Goal: Task Accomplishment & Management: Manage account settings

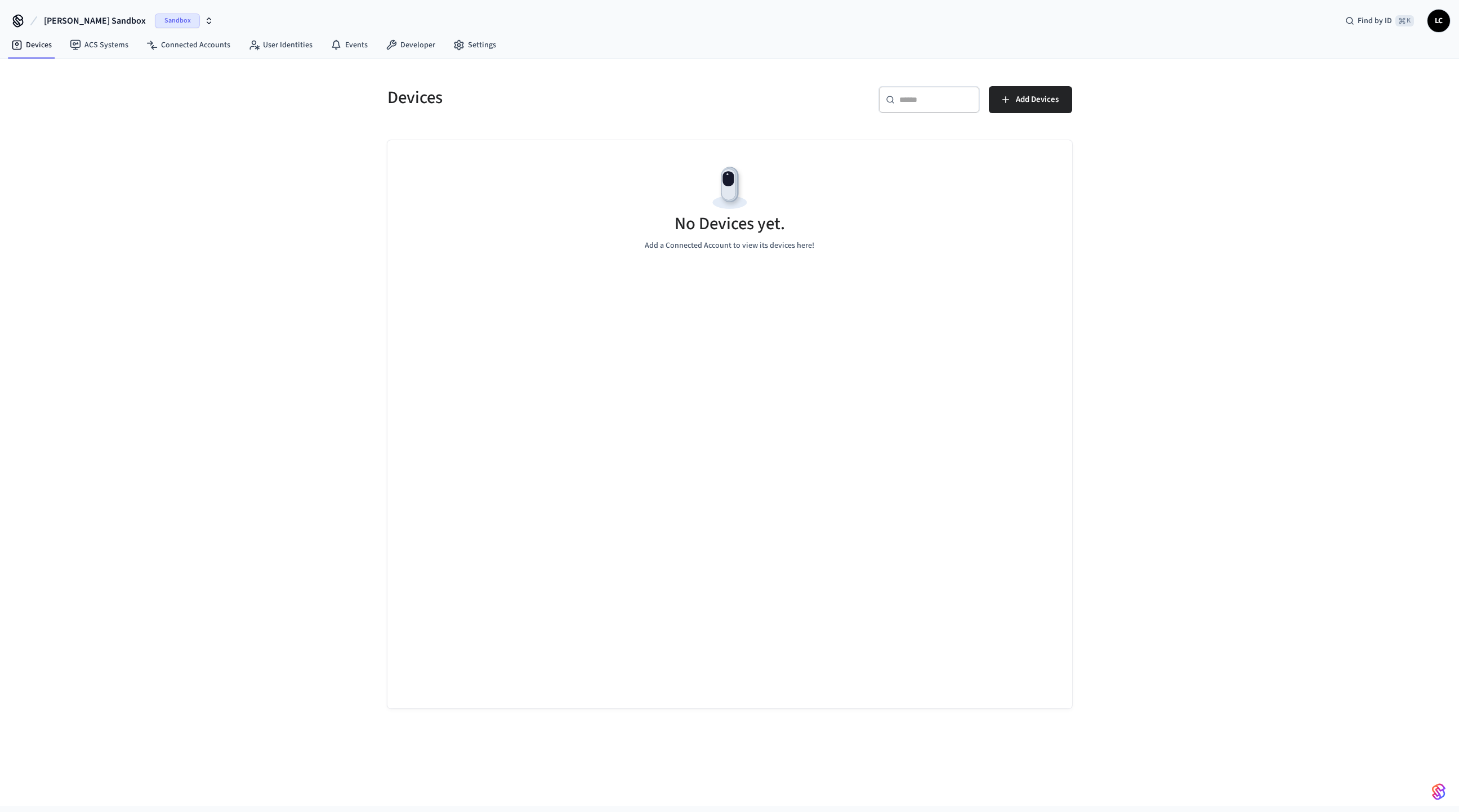
click at [207, 20] on icon "button" at bounding box center [209, 19] width 4 height 2
click at [56, 69] on div "CORE Production" at bounding box center [98, 73] width 154 height 15
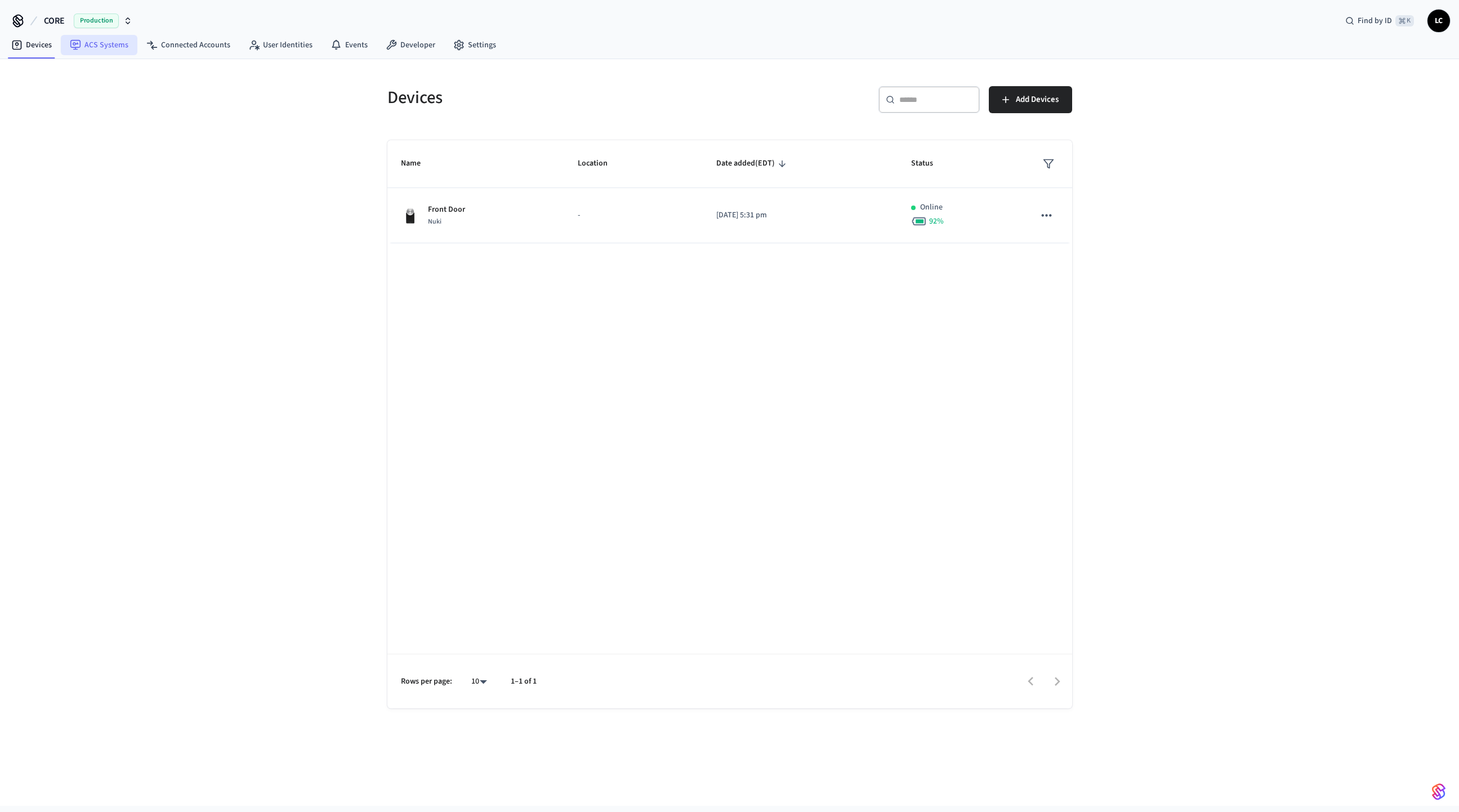
click at [101, 45] on link "ACS Systems" at bounding box center [99, 45] width 76 height 21
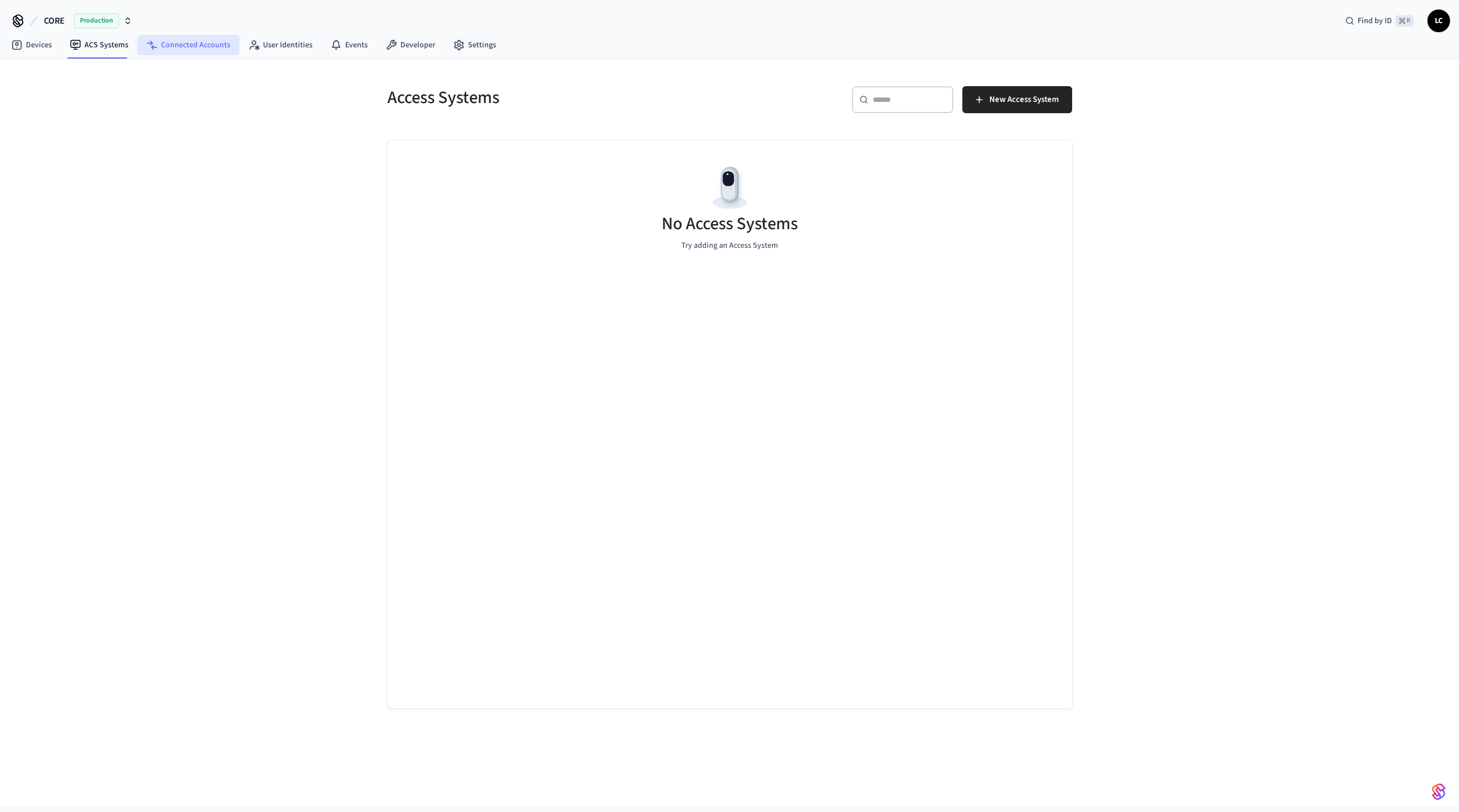
click at [169, 45] on link "Connected Accounts" at bounding box center [188, 45] width 102 height 21
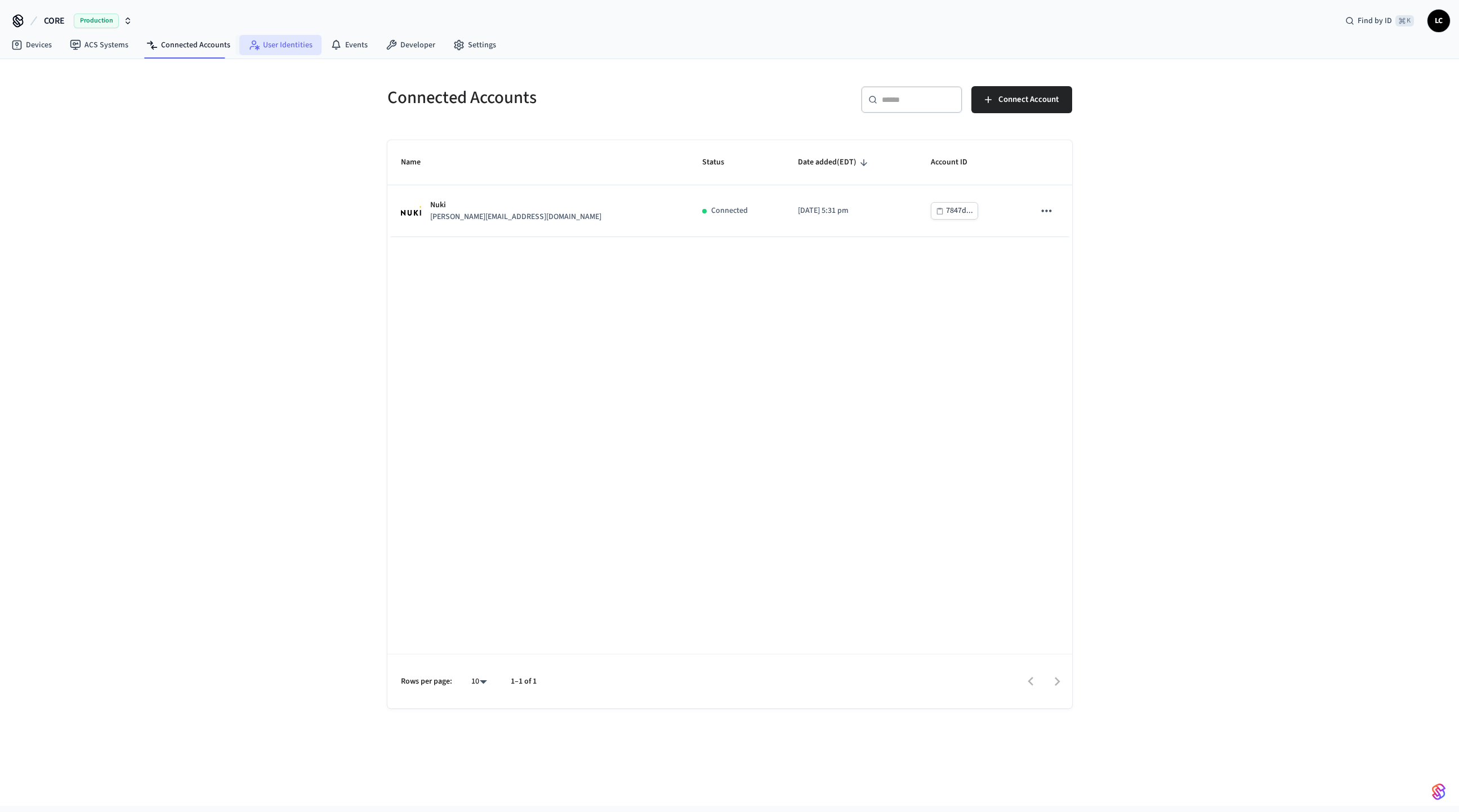
click at [289, 44] on link "User Identities" at bounding box center [281, 45] width 82 height 21
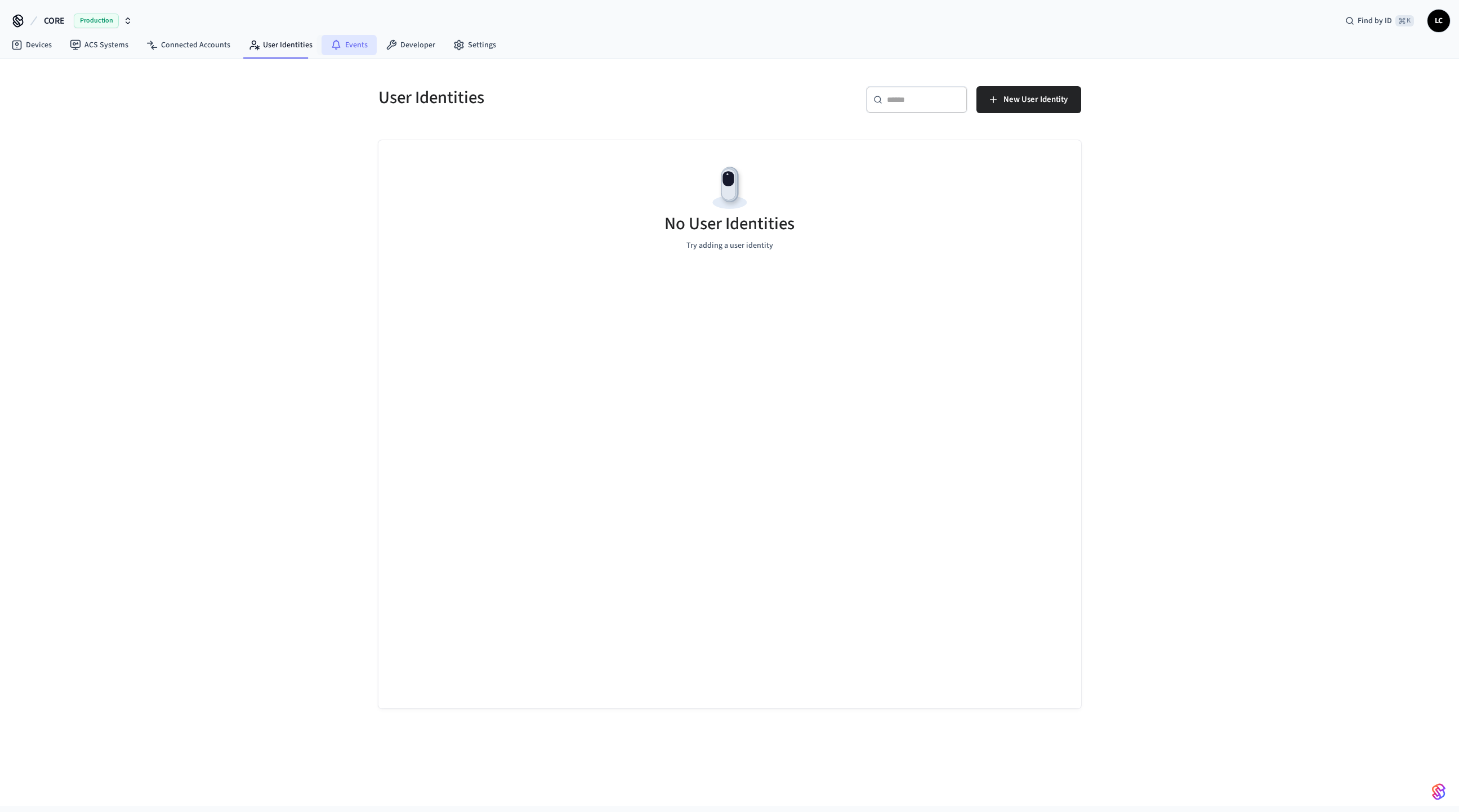
click at [349, 49] on link "Events" at bounding box center [349, 45] width 55 height 21
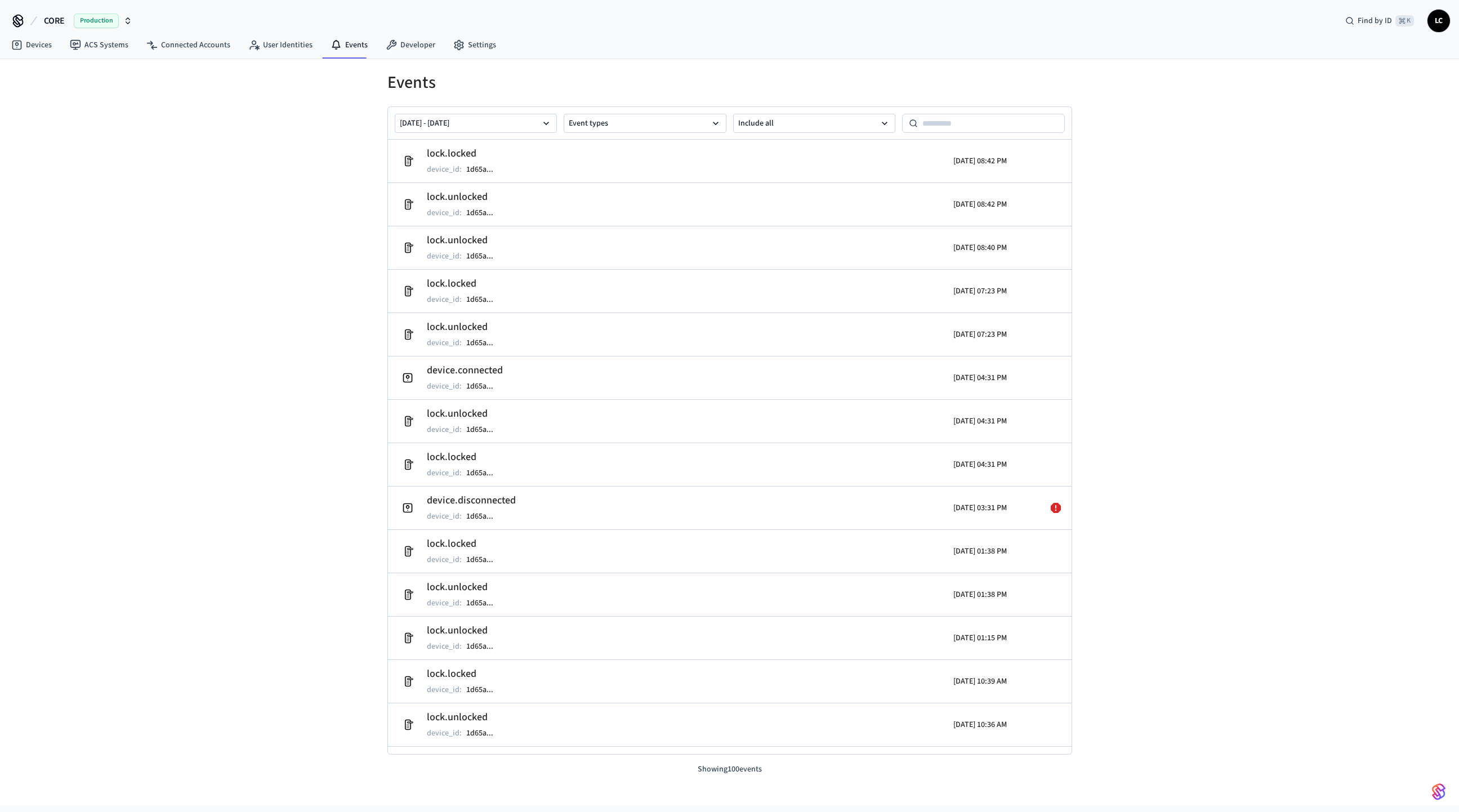
click at [20, 19] on icon at bounding box center [18, 21] width 18 height 18
click at [17, 18] on icon at bounding box center [18, 20] width 9 height 9
click at [1440, 21] on span "LC" at bounding box center [1439, 21] width 21 height 21
click at [1306, 135] on button "Log Out" at bounding box center [1360, 144] width 175 height 19
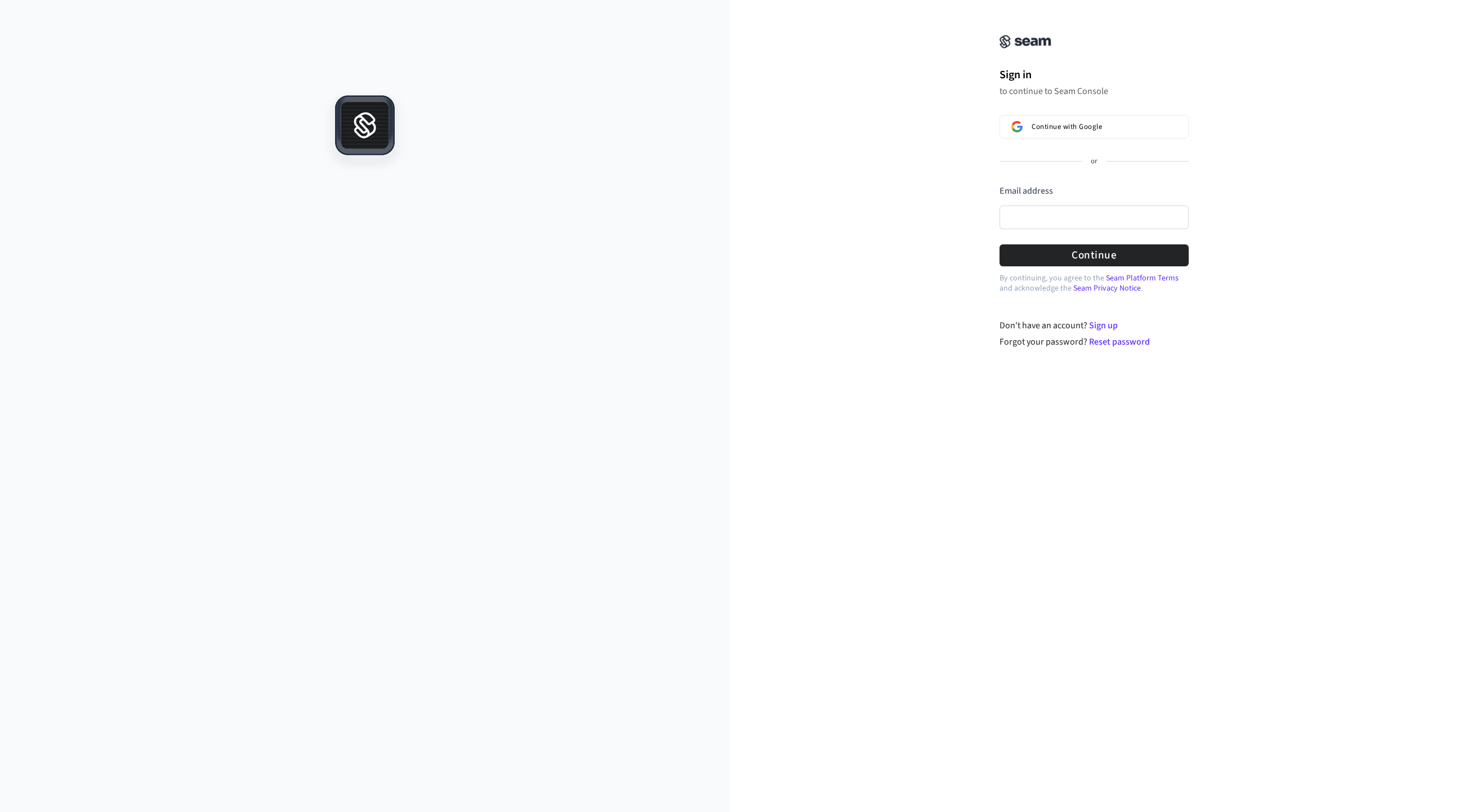
click at [372, 125] on icon at bounding box center [365, 125] width 48 height 48
click at [360, 137] on icon at bounding box center [365, 129] width 20 height 15
click at [999, 185] on button "submit" at bounding box center [999, 185] width 0 height 0
type input "**********"
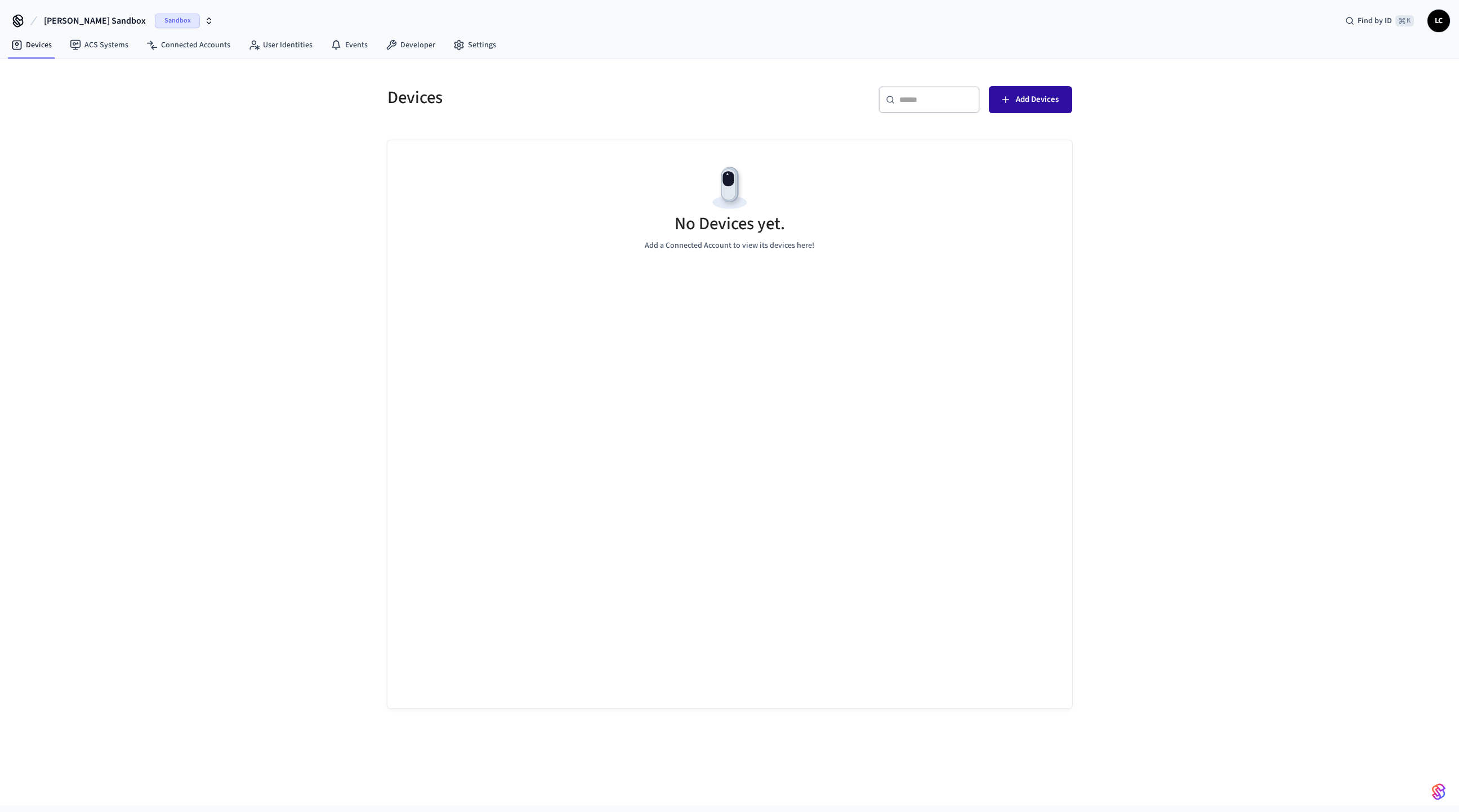
click at [1026, 100] on span "Add Devices" at bounding box center [1037, 99] width 43 height 15
